Goal: Task Accomplishment & Management: Manage account settings

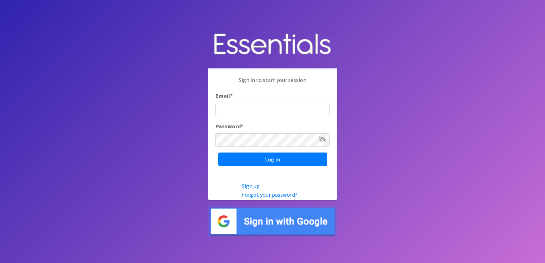
click at [255, 111] on input "Email *" at bounding box center [272, 110] width 114 height 14
type input "[EMAIL_ADDRESS][DOMAIN_NAME]"
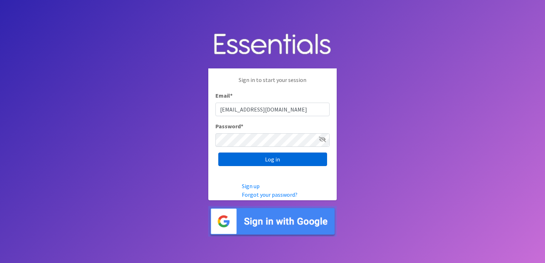
click at [301, 161] on input "Log in" at bounding box center [272, 160] width 109 height 14
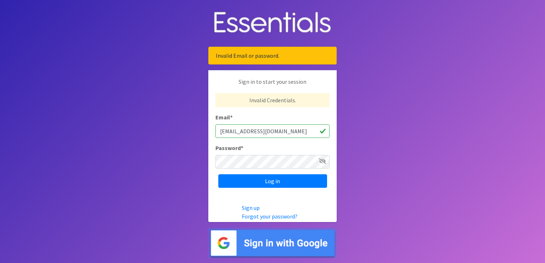
click at [292, 133] on input "[EMAIL_ADDRESS][DOMAIN_NAME]" at bounding box center [272, 131] width 114 height 14
click at [292, 132] on input "[EMAIL_ADDRESS][DOMAIN_NAME]" at bounding box center [272, 131] width 114 height 14
paste input "cwilmot"
type input "[EMAIL_ADDRESS][DOMAIN_NAME]"
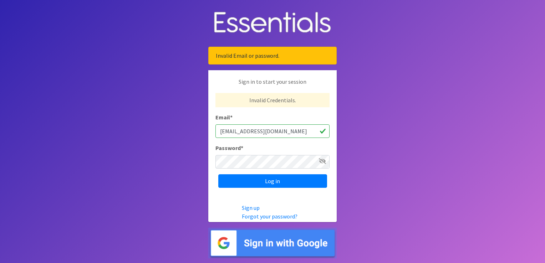
click at [167, 170] on body "Invalid Email or password. Sign in to start your session Invalid Credentials. E…" at bounding box center [272, 131] width 545 height 263
click at [287, 181] on input "Log in" at bounding box center [272, 181] width 109 height 14
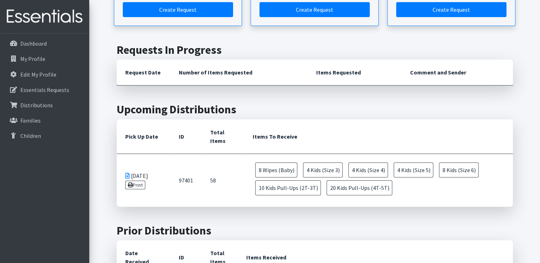
scroll to position [178, 0]
